Goal: Transaction & Acquisition: Purchase product/service

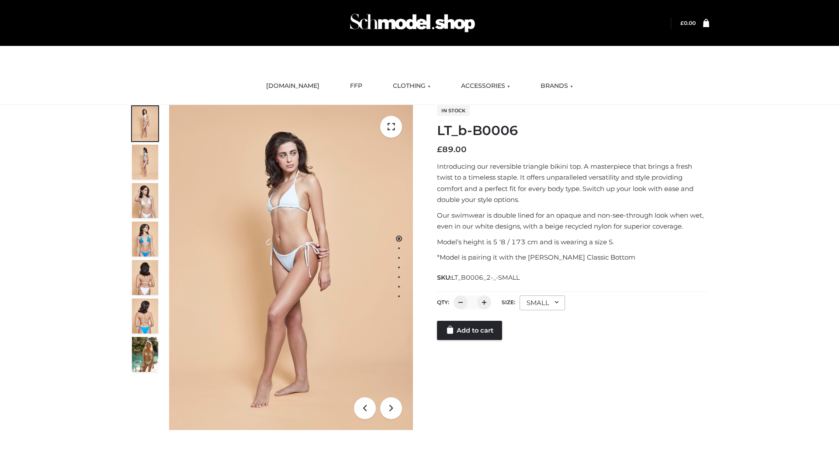
click at [470, 340] on link "Add to cart" at bounding box center [469, 330] width 65 height 19
